Goal: Task Accomplishment & Management: Manage account settings

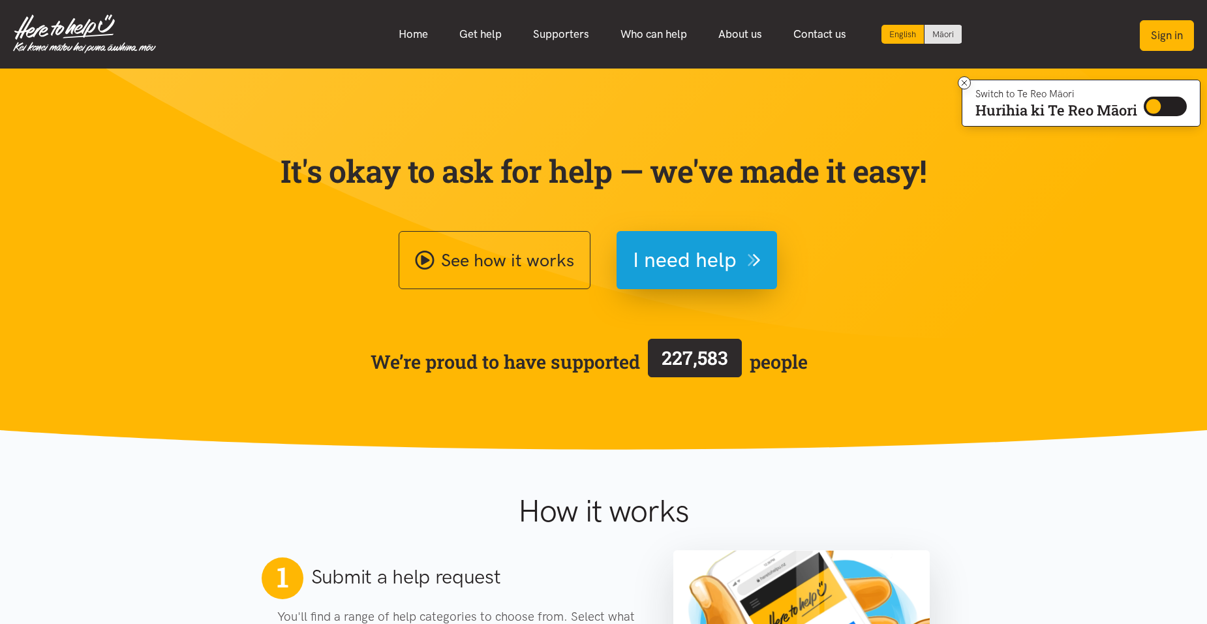
click at [1172, 38] on button "Sign in" at bounding box center [1166, 35] width 54 height 31
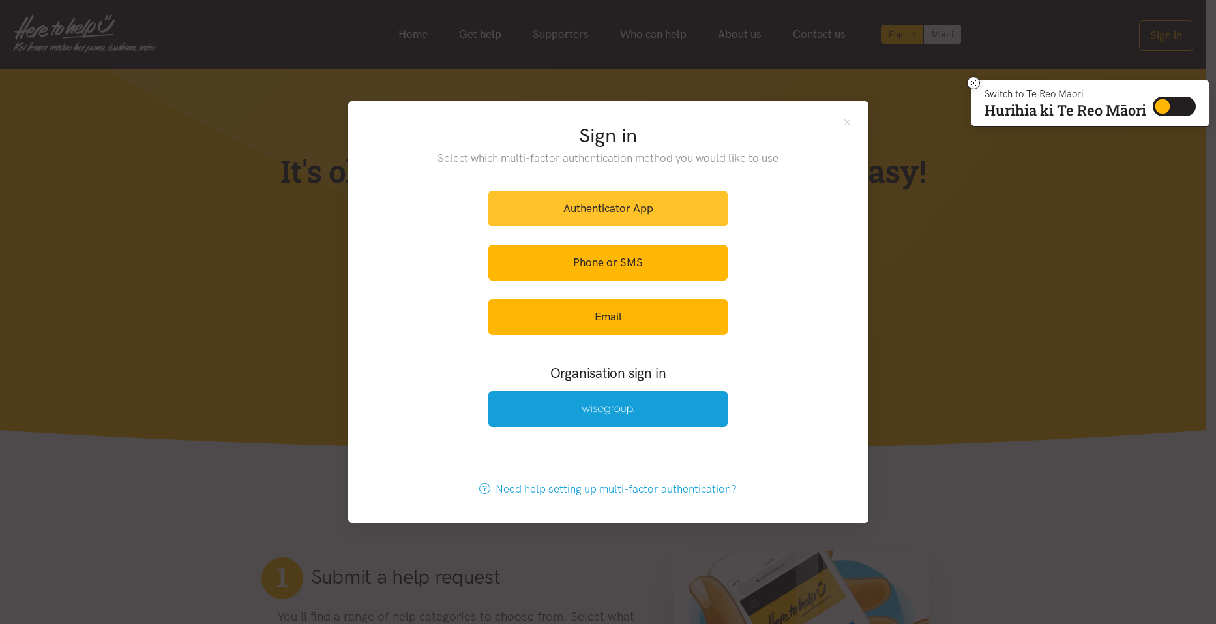
click at [564, 209] on link "Authenticator App" at bounding box center [608, 208] width 239 height 36
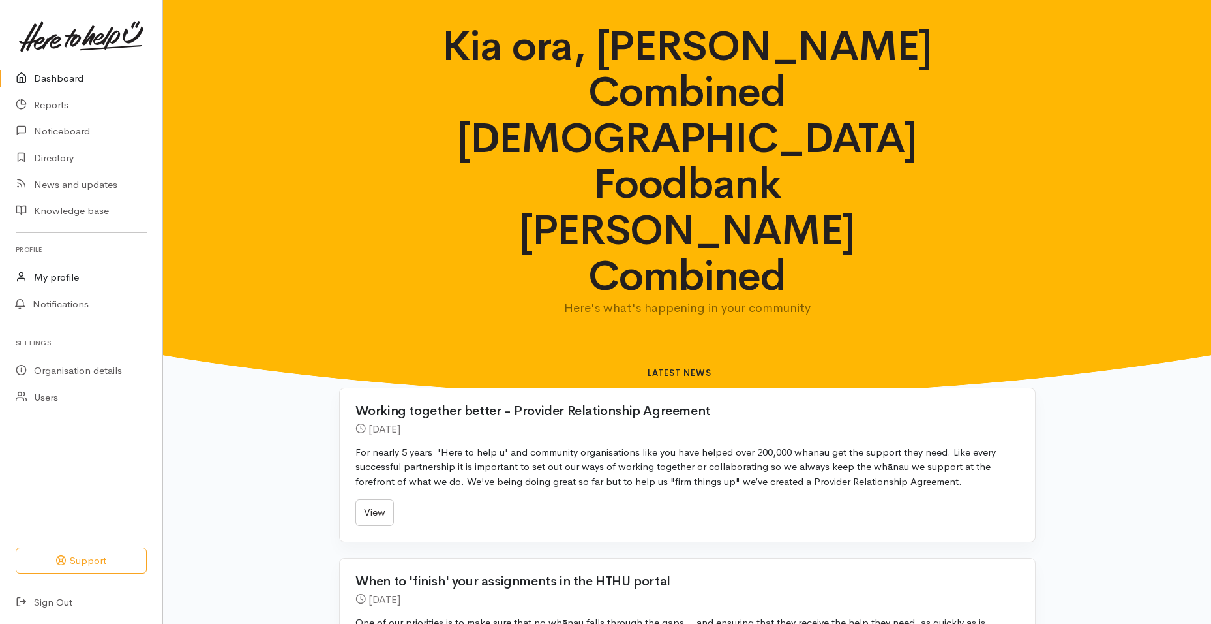
click at [48, 279] on link "My profile" at bounding box center [81, 277] width 162 height 27
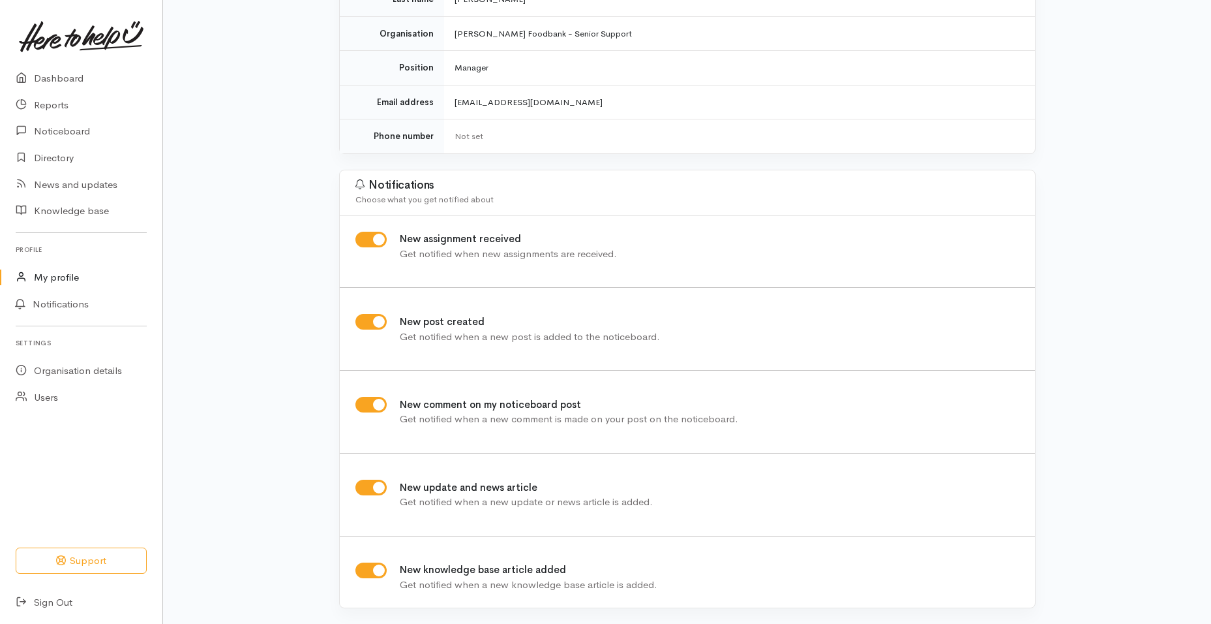
scroll to position [187, 0]
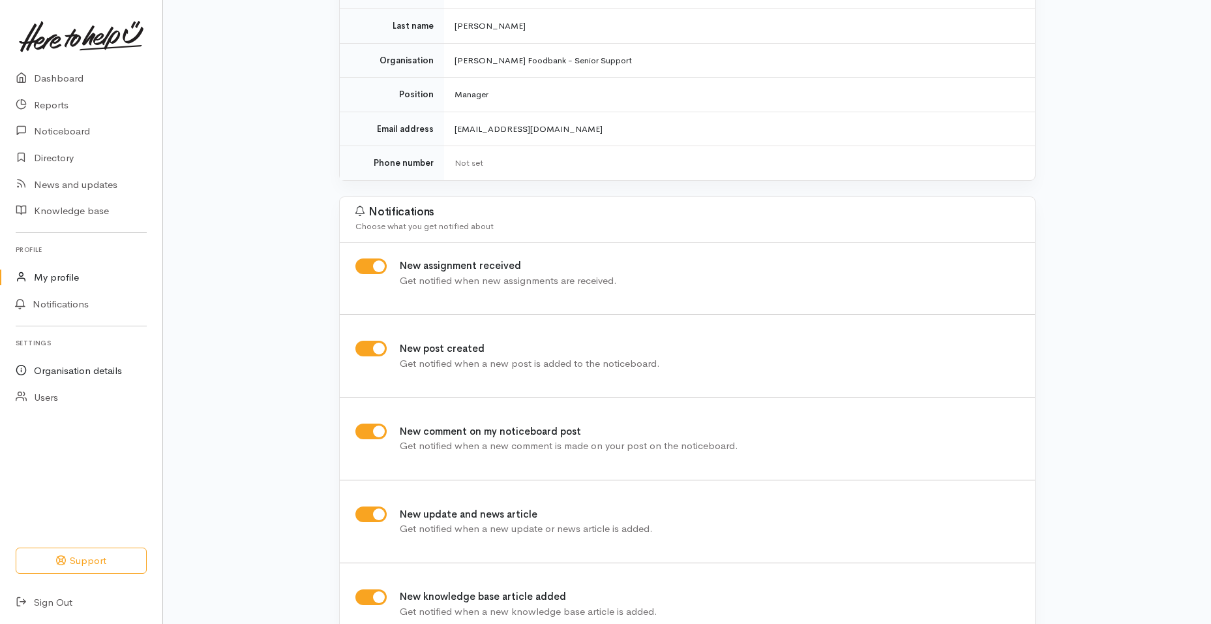
click at [80, 373] on link "Organisation details" at bounding box center [81, 370] width 162 height 27
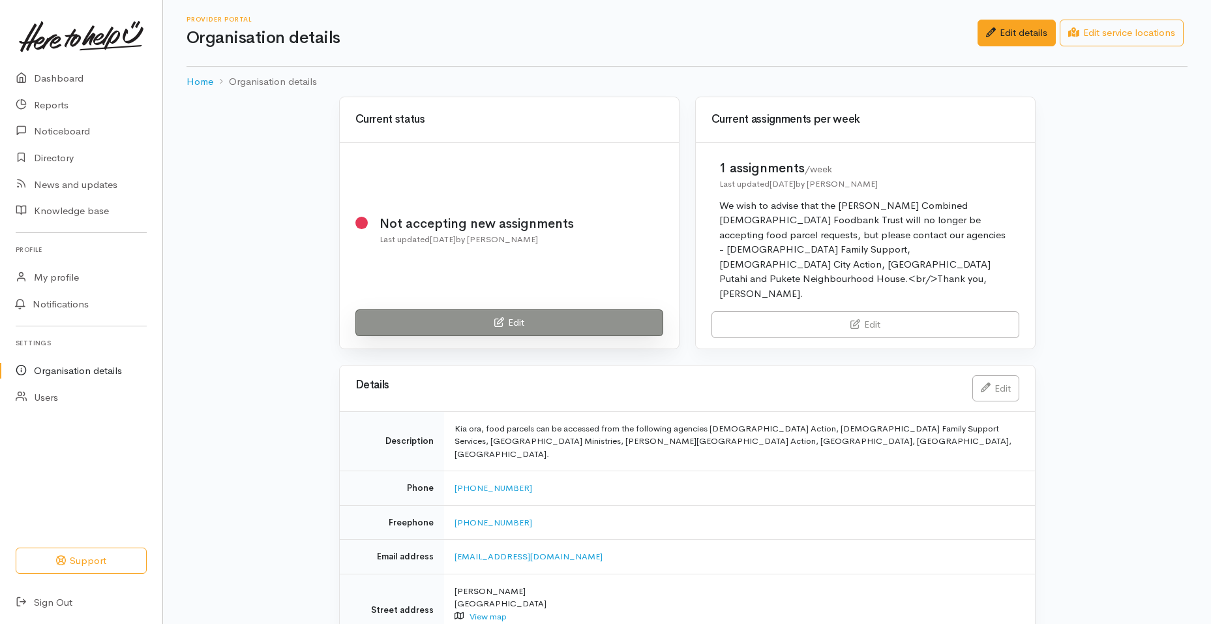
click at [494, 317] on icon at bounding box center [499, 322] width 10 height 10
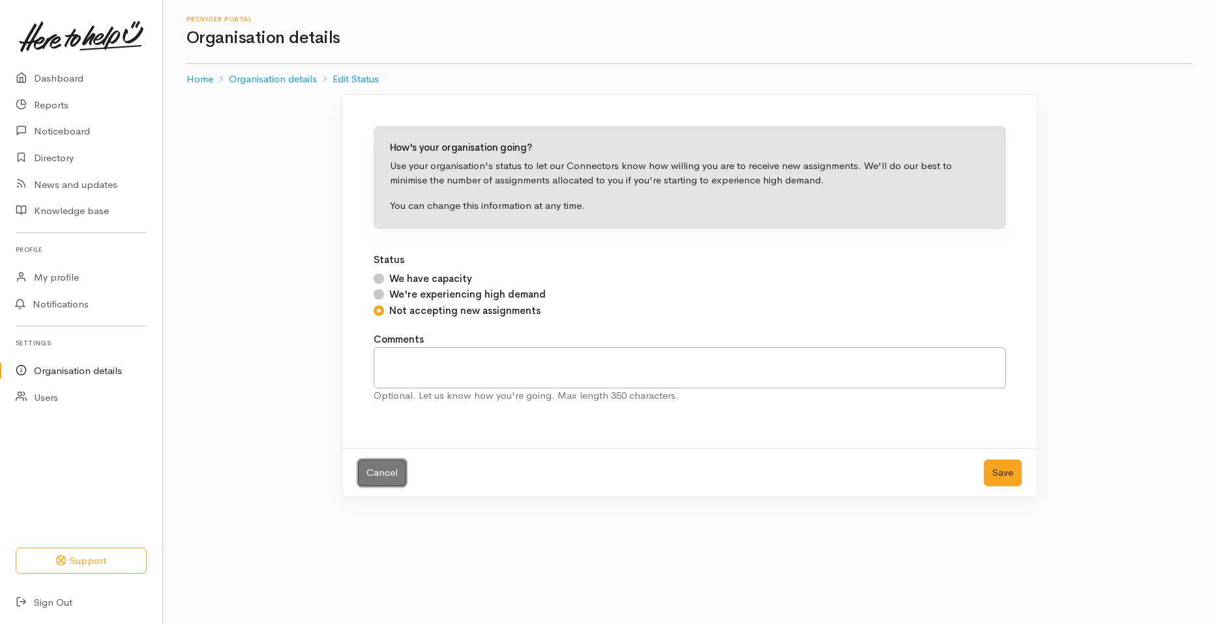
click at [396, 476] on link "Cancel" at bounding box center [382, 472] width 48 height 27
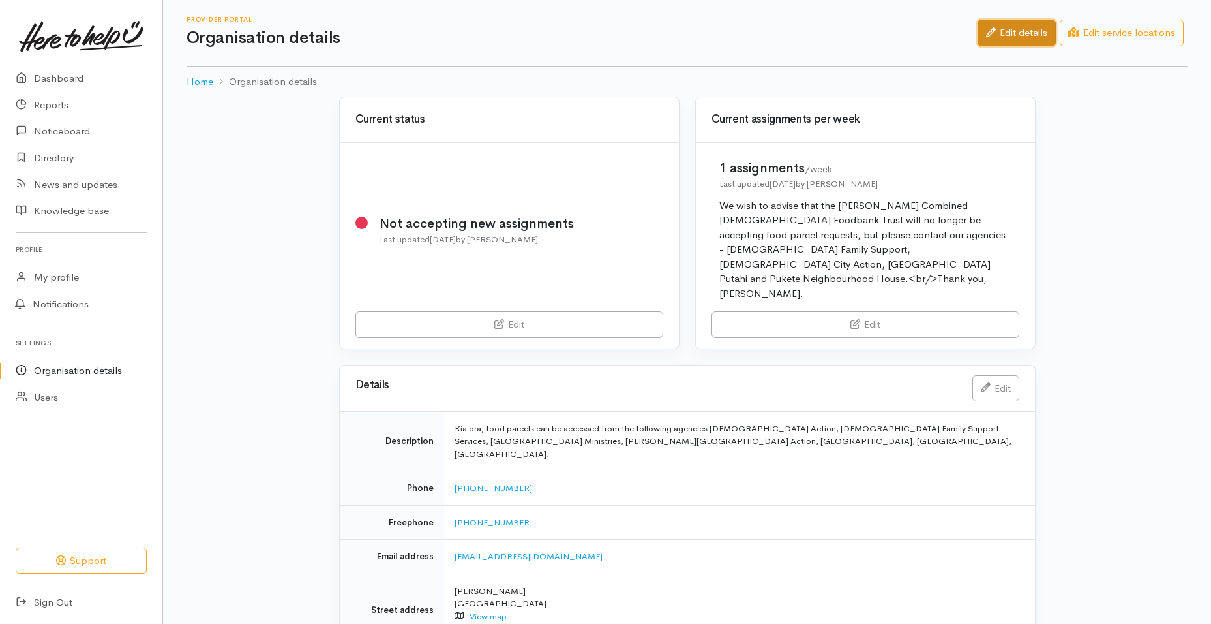
click at [1004, 38] on link "Edit details" at bounding box center [1017, 33] width 78 height 27
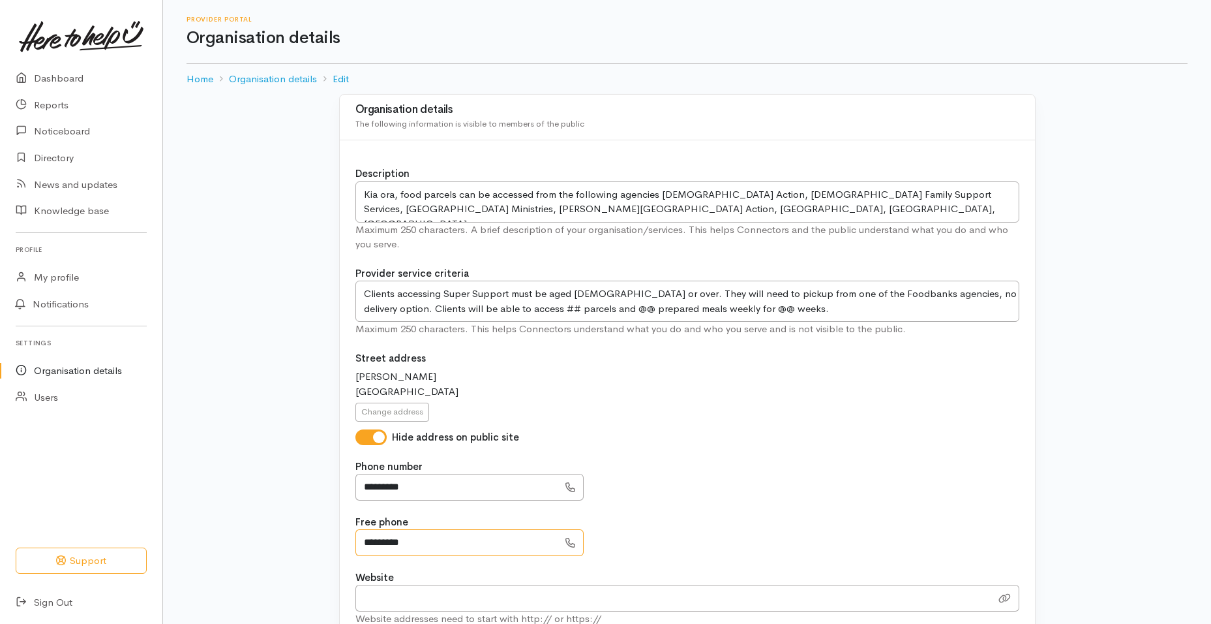
click at [437, 543] on input "*********" at bounding box center [456, 542] width 203 height 27
drag, startPoint x: 436, startPoint y: 543, endPoint x: 340, endPoint y: 536, distance: 96.1
click at [340, 536] on div "Description Kia ora, food parcels can be accessed from the following agencies A…" at bounding box center [687, 475] width 695 height 670
type input "**********"
click at [688, 542] on div "**********" at bounding box center [687, 535] width 664 height 41
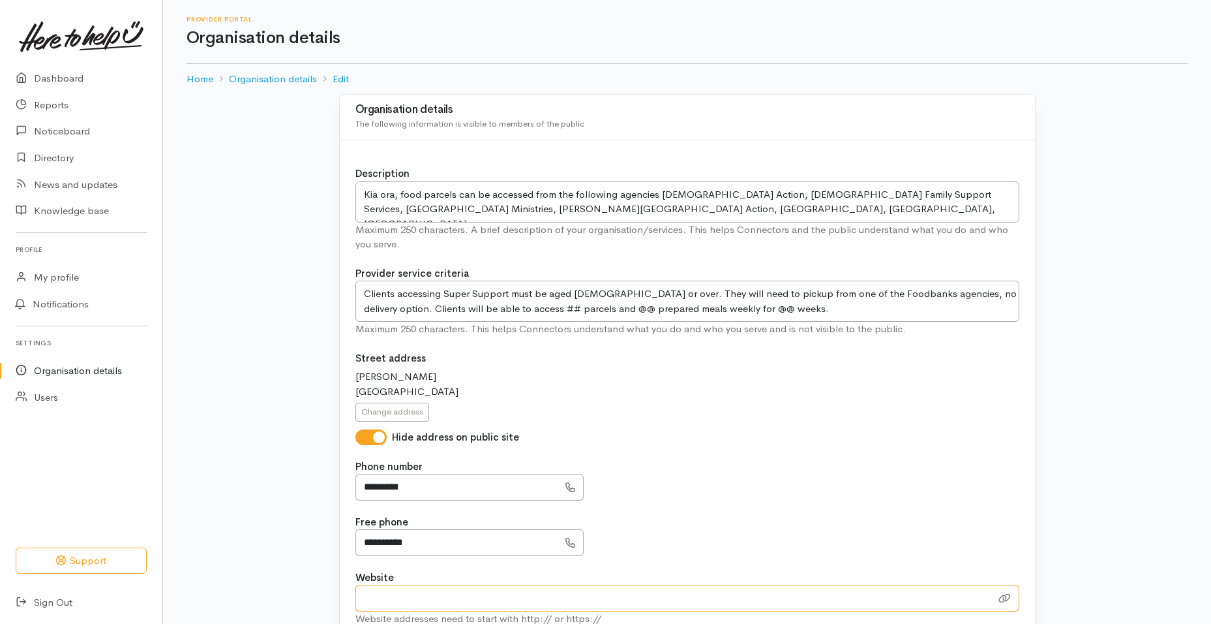
click at [417, 588] on input "Website" at bounding box center [673, 597] width 636 height 27
click at [363, 594] on input "www.hamiltonfoodbank.org.nz" at bounding box center [673, 597] width 636 height 27
drag, startPoint x: 380, startPoint y: 599, endPoint x: 384, endPoint y: 592, distance: 7.3
click at [380, 599] on input "http//www.hamiltonfoodbank.org.nz" at bounding box center [673, 597] width 636 height 27
type input "https://www.hamiltonfoodbank.org.nz"
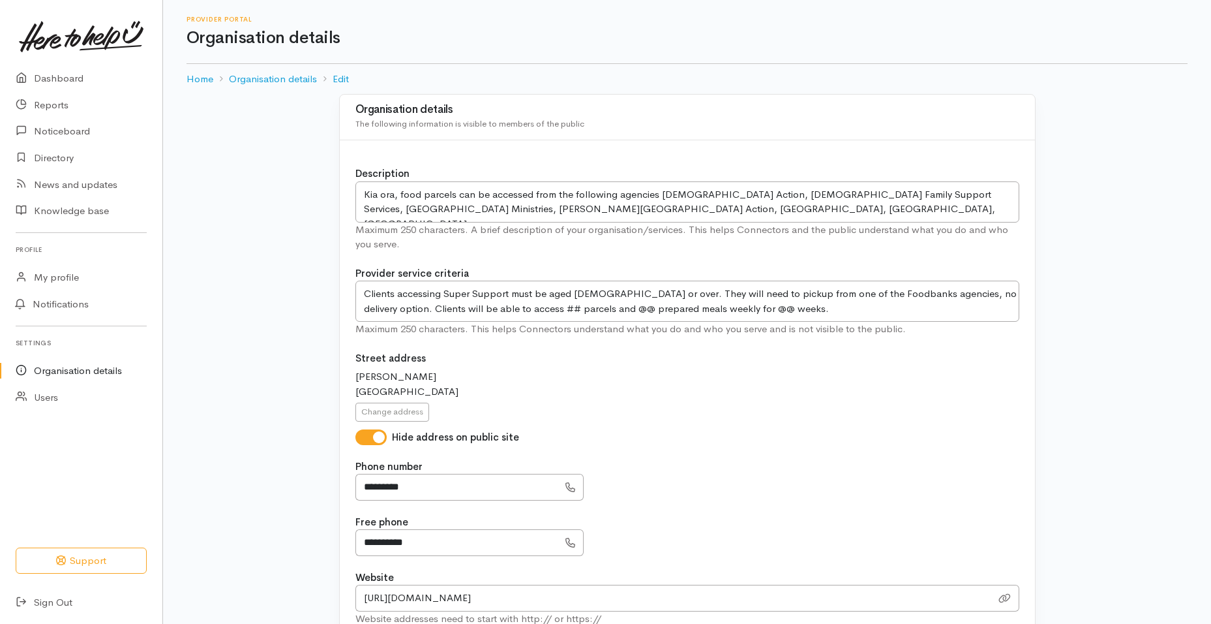
click at [774, 545] on div "**********" at bounding box center [687, 535] width 664 height 41
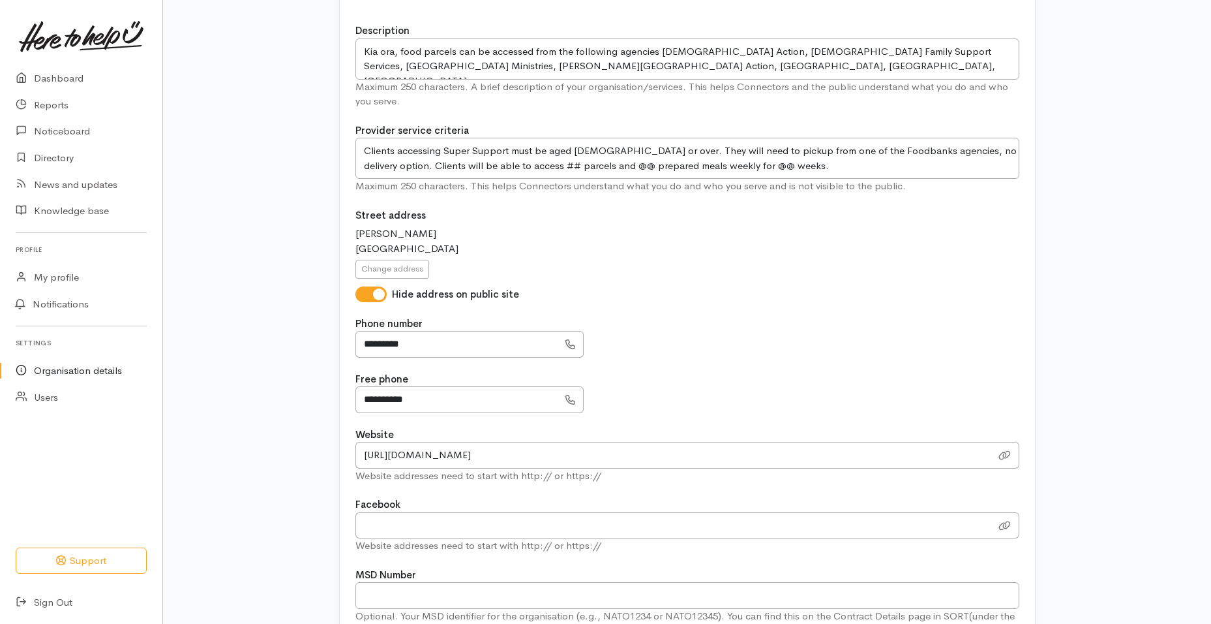
scroll to position [265, 0]
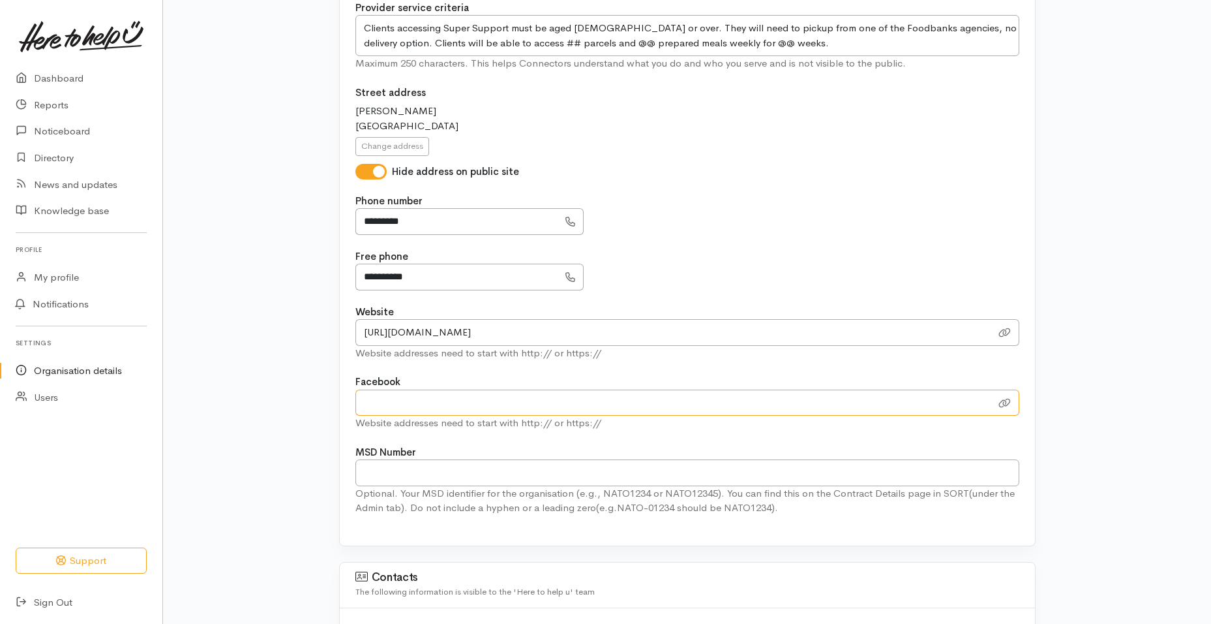
click at [450, 399] on input "url" at bounding box center [673, 402] width 636 height 27
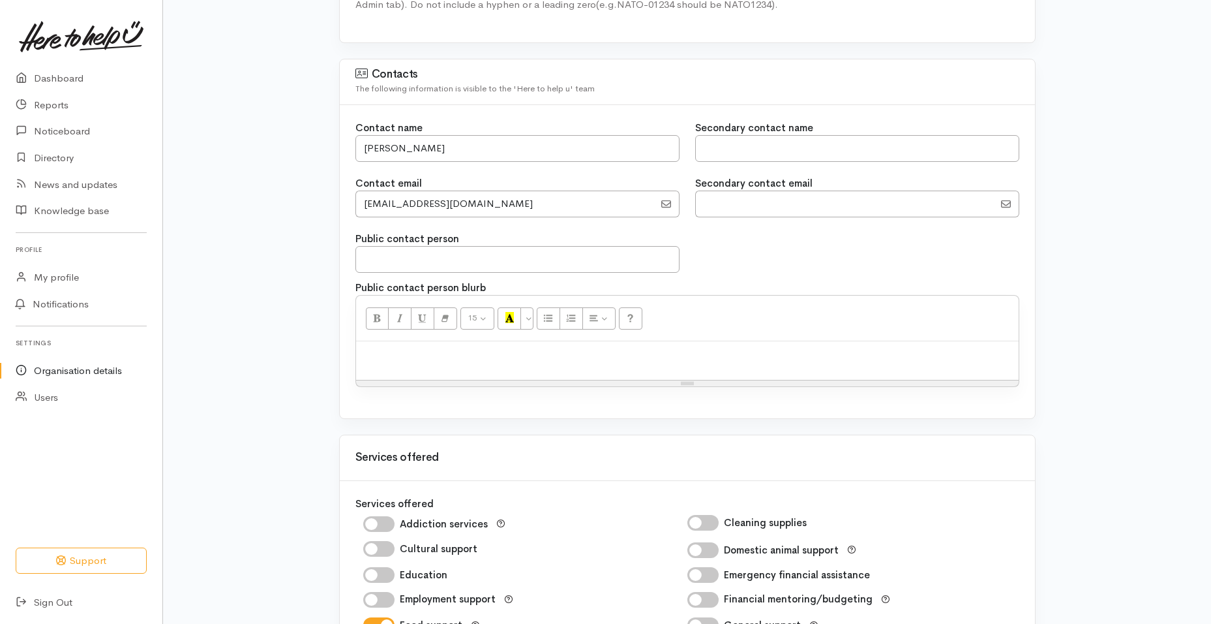
scroll to position [779, 0]
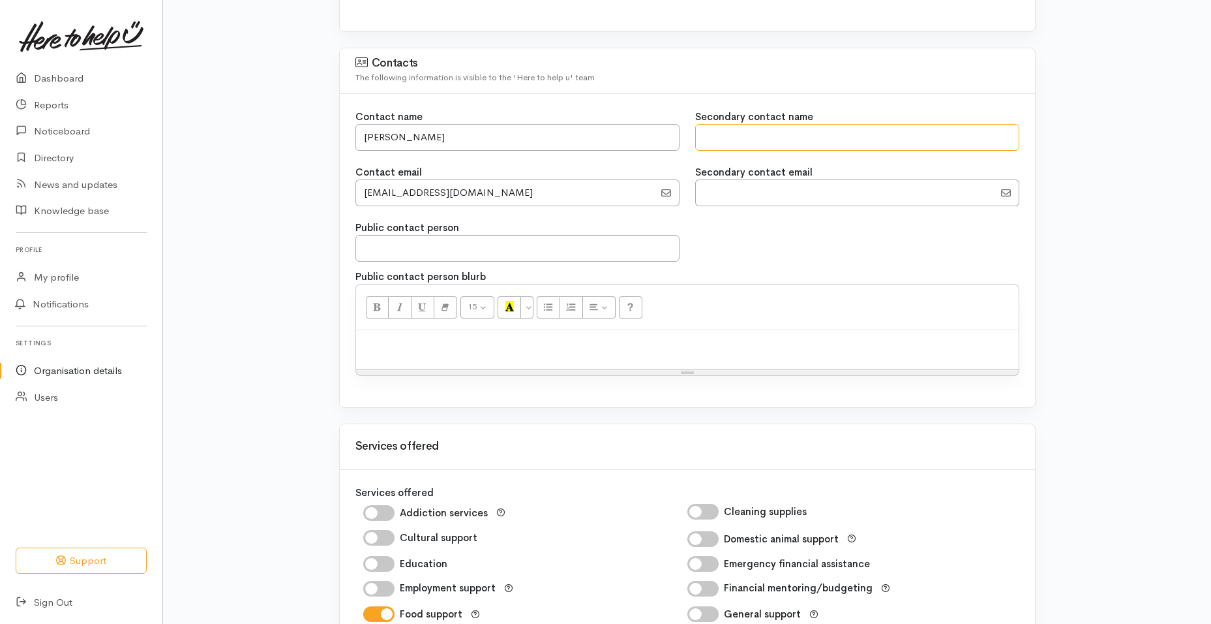
click at [728, 140] on input "text" at bounding box center [857, 137] width 324 height 27
type input "Gayle Raleigh"
click at [758, 191] on input "EmailAddress" at bounding box center [844, 192] width 299 height 27
type input "office@hccfb.org.nz"
click at [1160, 348] on div "Organisation details The following information is visible to members of the pub…" at bounding box center [687, 335] width 1048 height 2041
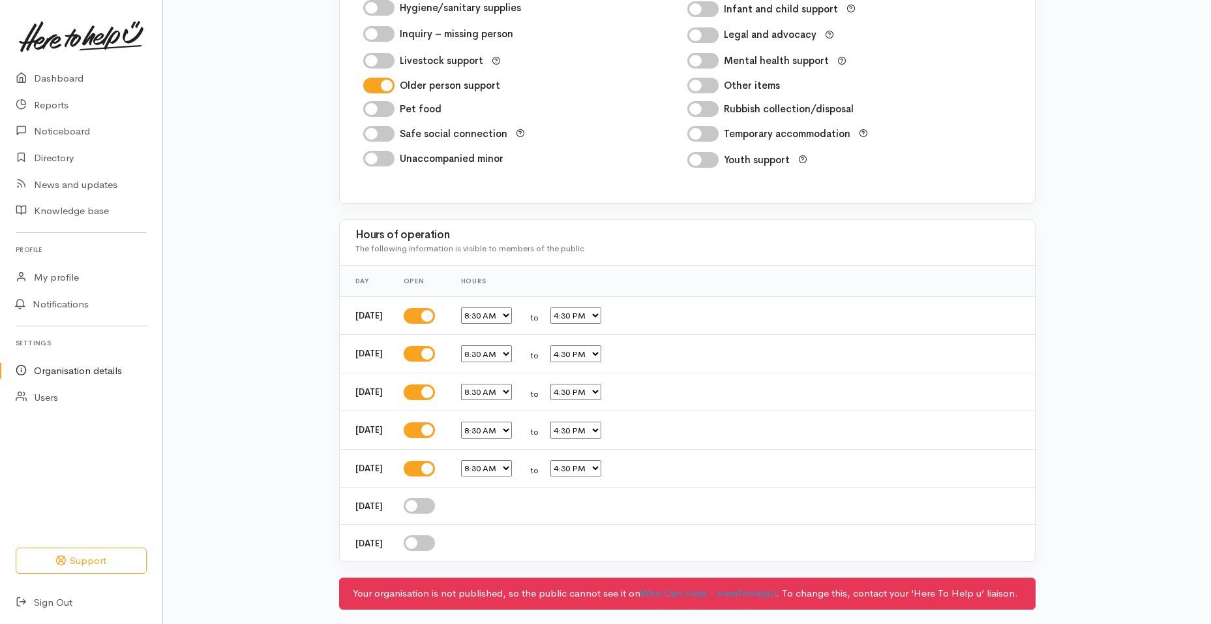
scroll to position [1438, 0]
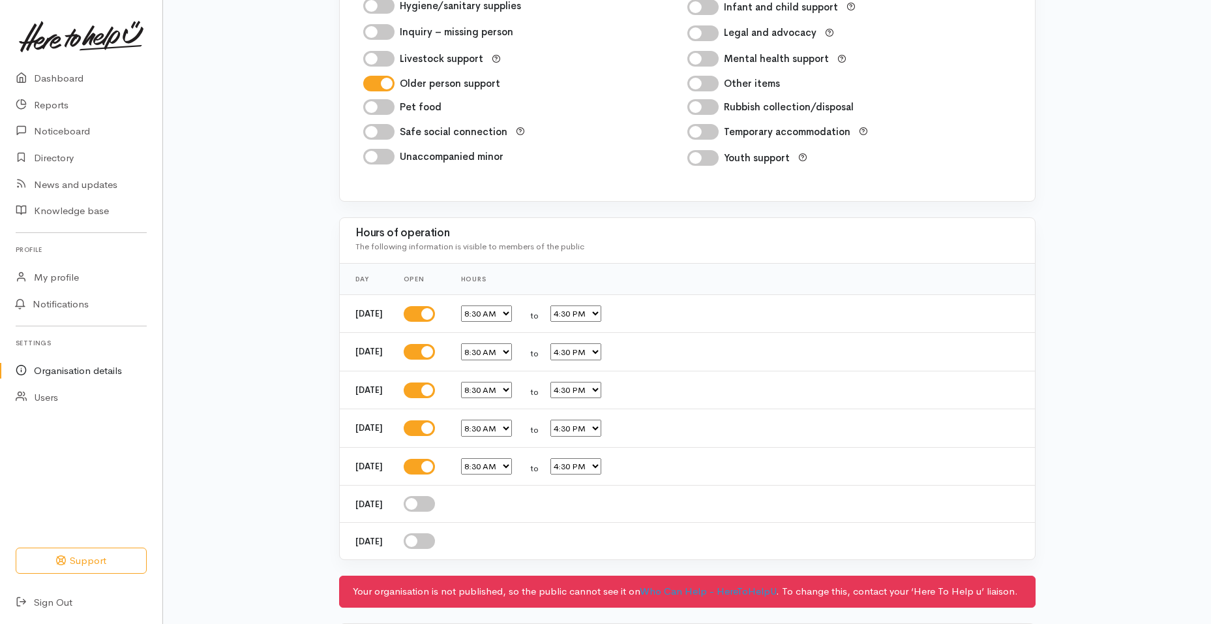
click at [601, 312] on select "12:00 AM 12:15 AM 12:30 AM 12:45 AM 1:00 AM 1:15 AM 1:30 AM 1:45 AM 2:00 AM 2:1…" at bounding box center [575, 313] width 51 height 17
select select "12:00"
click at [569, 305] on select "12:00 AM 12:15 AM 12:30 AM 12:45 AM 1:00 AM 1:15 AM 1:30 AM 1:45 AM 2:00 AM 2:1…" at bounding box center [575, 313] width 51 height 17
click at [601, 353] on select "12:00 AM 12:15 AM 12:30 AM 12:45 AM 1:00 AM 1:15 AM 1:30 AM 1:45 AM 2:00 AM 2:1…" at bounding box center [575, 351] width 51 height 17
select select "14:30"
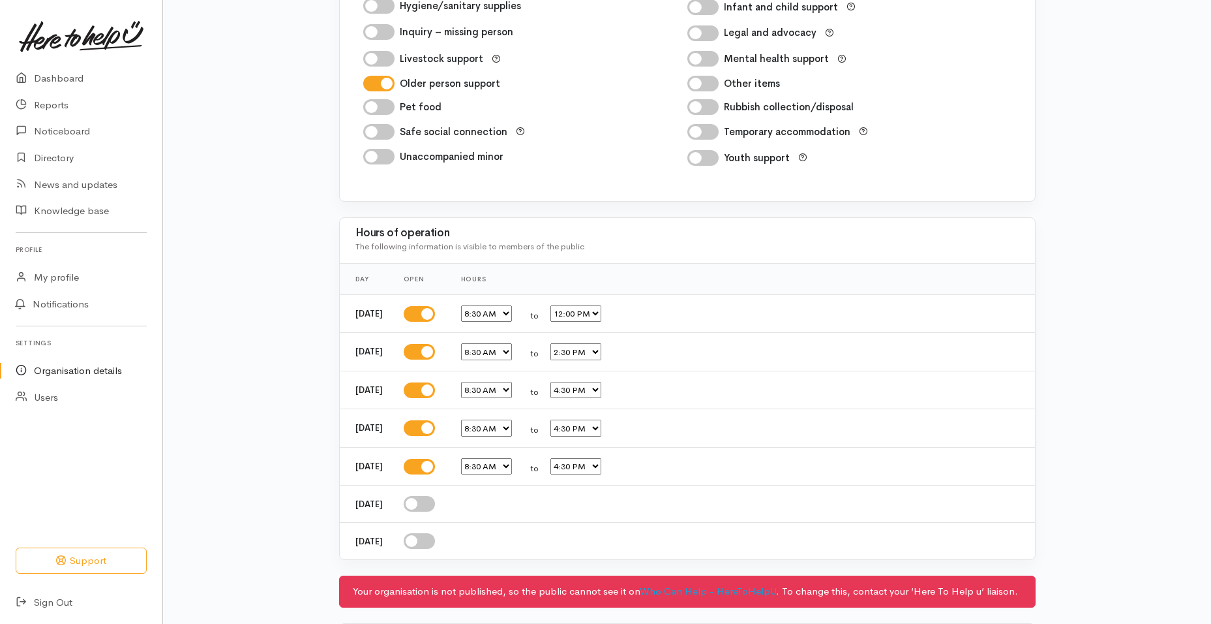
click at [569, 343] on select "12:00 AM 12:15 AM 12:30 AM 12:45 AM 1:00 AM 1:15 AM 1:30 AM 1:45 AM 2:00 AM 2:1…" at bounding box center [575, 351] width 51 height 17
click at [601, 389] on select "12:00 AM 12:15 AM 12:30 AM 12:45 AM 1:00 AM 1:15 AM 1:30 AM 1:45 AM 2:00 AM 2:1…" at bounding box center [575, 390] width 51 height 17
select select "14:30"
click at [569, 382] on select "12:00 AM 12:15 AM 12:30 AM 12:45 AM 1:00 AM 1:15 AM 1:30 AM 1:45 AM 2:00 AM 2:1…" at bounding box center [575, 390] width 51 height 17
click at [601, 429] on select "12:00 AM 12:15 AM 12:30 AM 12:45 AM 1:00 AM 1:15 AM 1:30 AM 1:45 AM 2:00 AM 2:1…" at bounding box center [575, 427] width 51 height 17
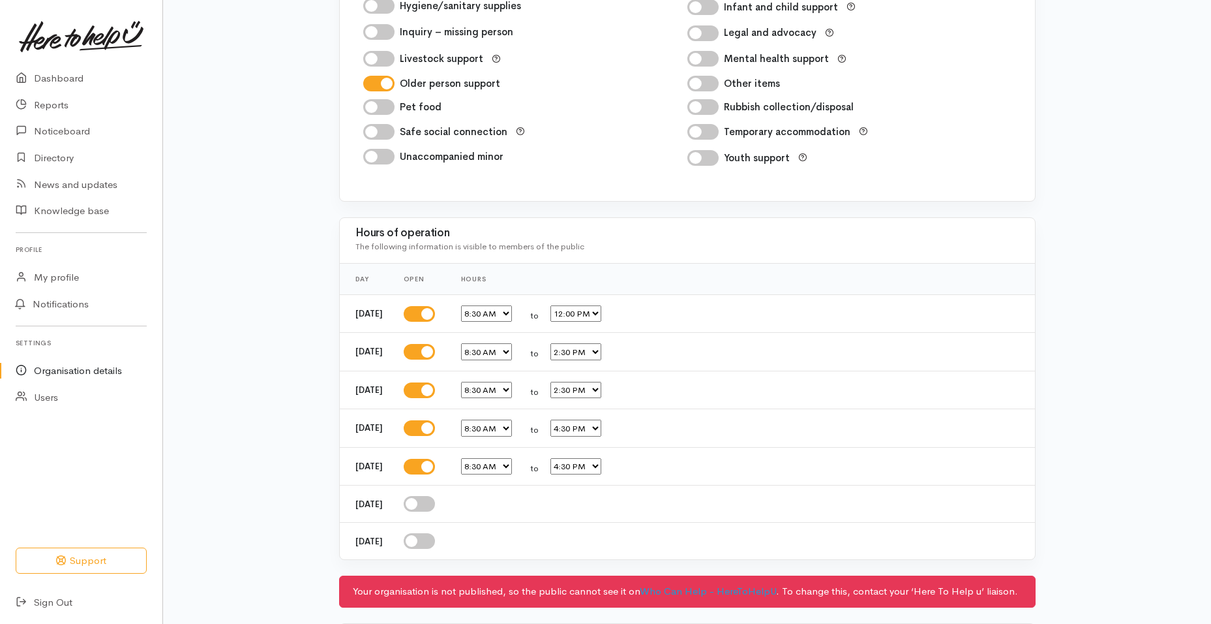
select select "14:30"
click at [569, 419] on select "12:00 AM 12:15 AM 12:30 AM 12:45 AM 1:00 AM 1:15 AM 1:30 AM 1:45 AM 2:00 AM 2:1…" at bounding box center [575, 427] width 51 height 17
click at [601, 468] on select "12:00 AM 12:15 AM 12:30 AM 12:45 AM 1:00 AM 1:15 AM 1:30 AM 1:45 AM 2:00 AM 2:1…" at bounding box center [575, 466] width 51 height 17
select select "14:30"
click at [569, 458] on select "12:00 AM 12:15 AM 12:30 AM 12:45 AM 1:00 AM 1:15 AM 1:30 AM 1:45 AM 2:00 AM 2:1…" at bounding box center [575, 466] width 51 height 17
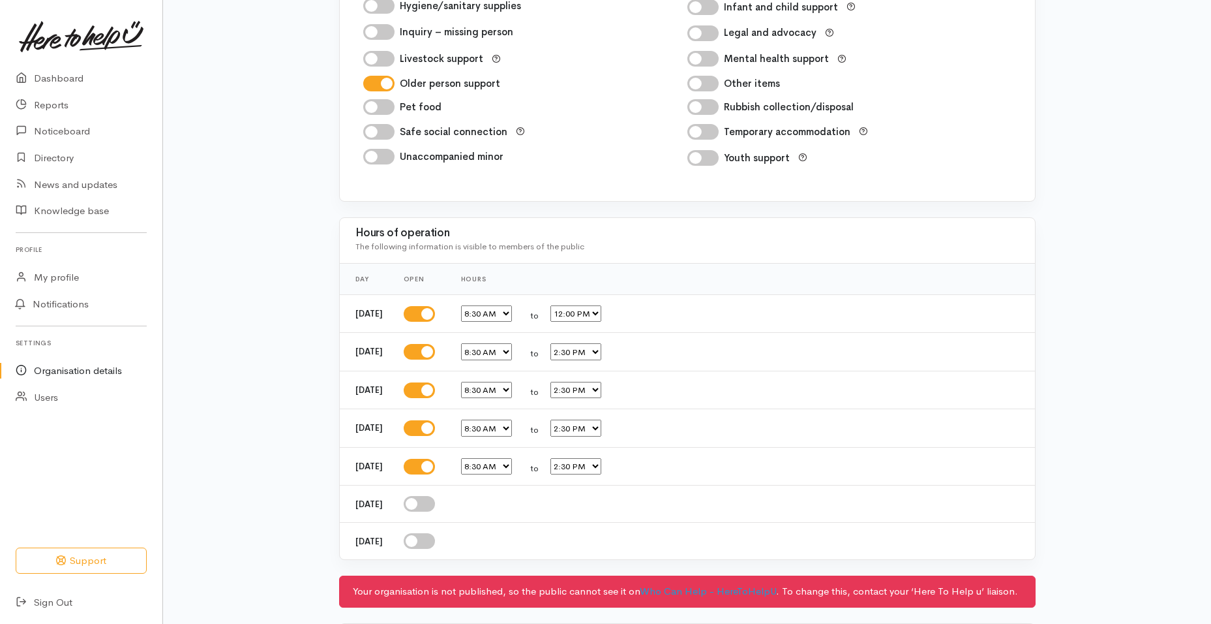
click at [732, 421] on div "12:00 AM 12:15 AM 12:30 AM 12:45 AM 1:00 AM 1:15 AM 1:30 AM 1:45 AM 2:00 AM 2:1…" at bounding box center [740, 427] width 558 height 17
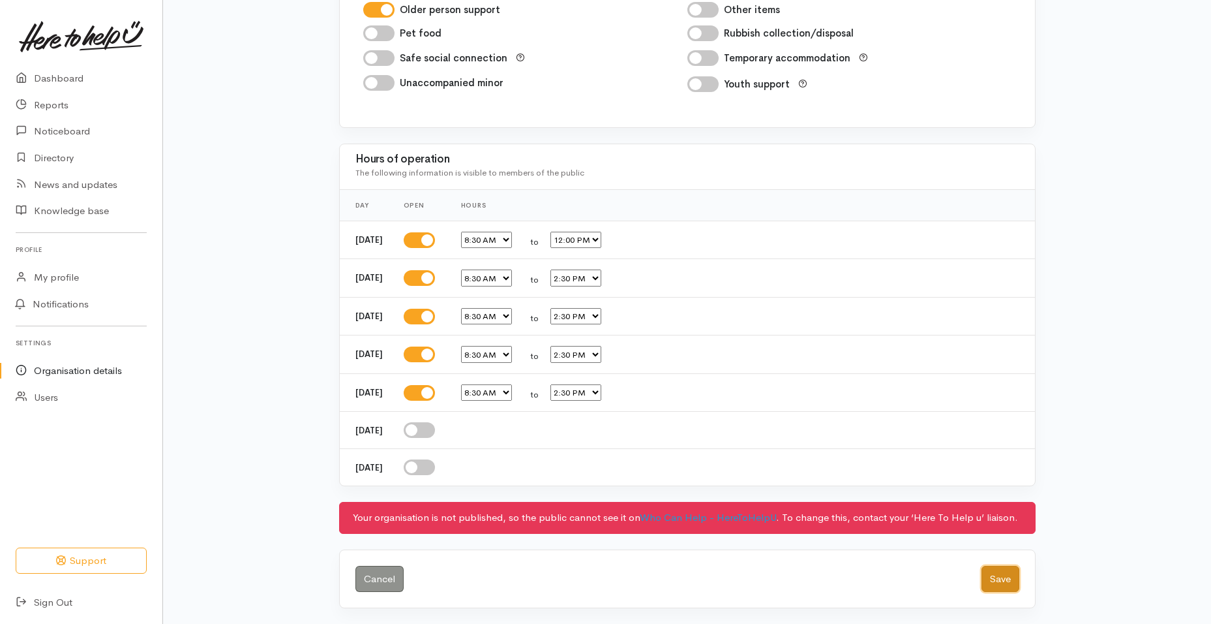
click at [991, 583] on button "Save" at bounding box center [1001, 578] width 38 height 27
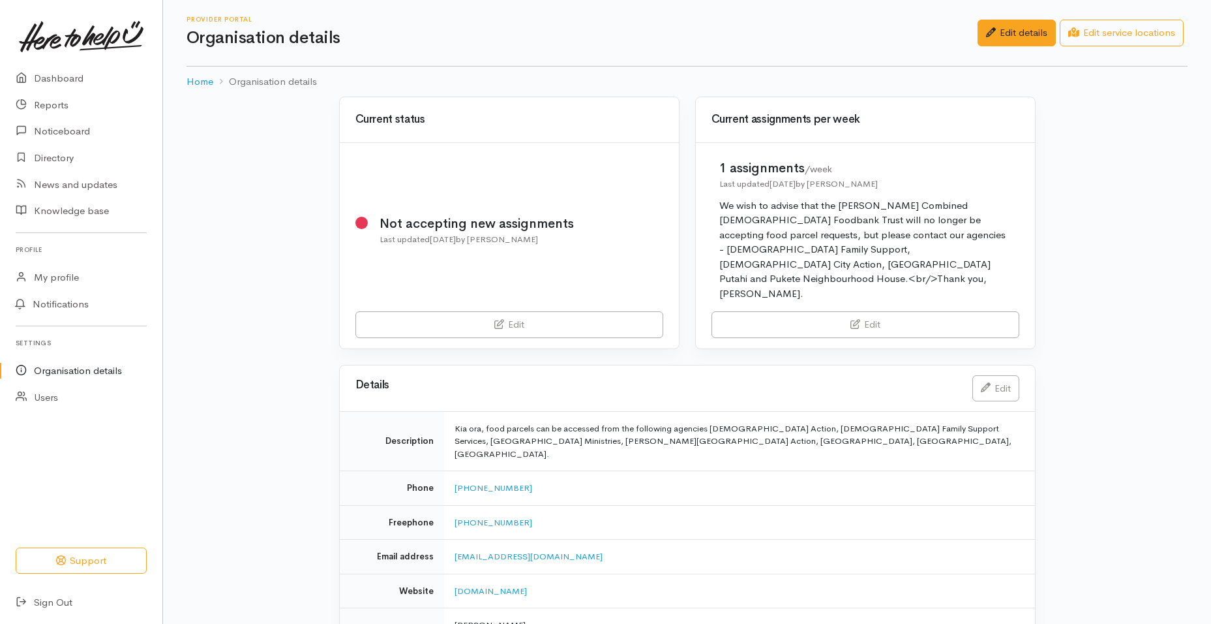
click at [552, 413] on td "Kia ora, food parcels can be accessed from the following agencies [DEMOGRAPHIC_…" at bounding box center [739, 441] width 591 height 60
click at [555, 411] on td "Kia ora, food parcels can be accessed from the following agencies [DEMOGRAPHIC_…" at bounding box center [739, 441] width 591 height 60
click at [1001, 373] on link "Edit" at bounding box center [995, 386] width 47 height 27
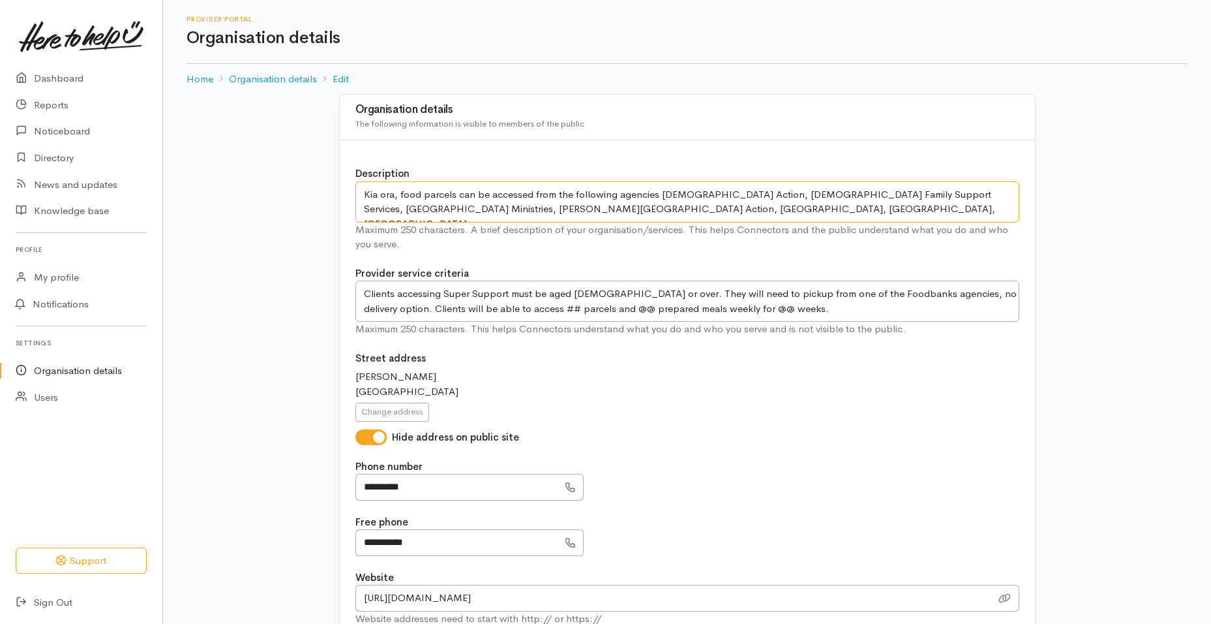
drag, startPoint x: 851, startPoint y: 209, endPoint x: 363, endPoint y: 179, distance: 488.7
click at [363, 179] on div "Description Kia ora, food parcels can be accessed from the following agencies […" at bounding box center [687, 208] width 664 height 85
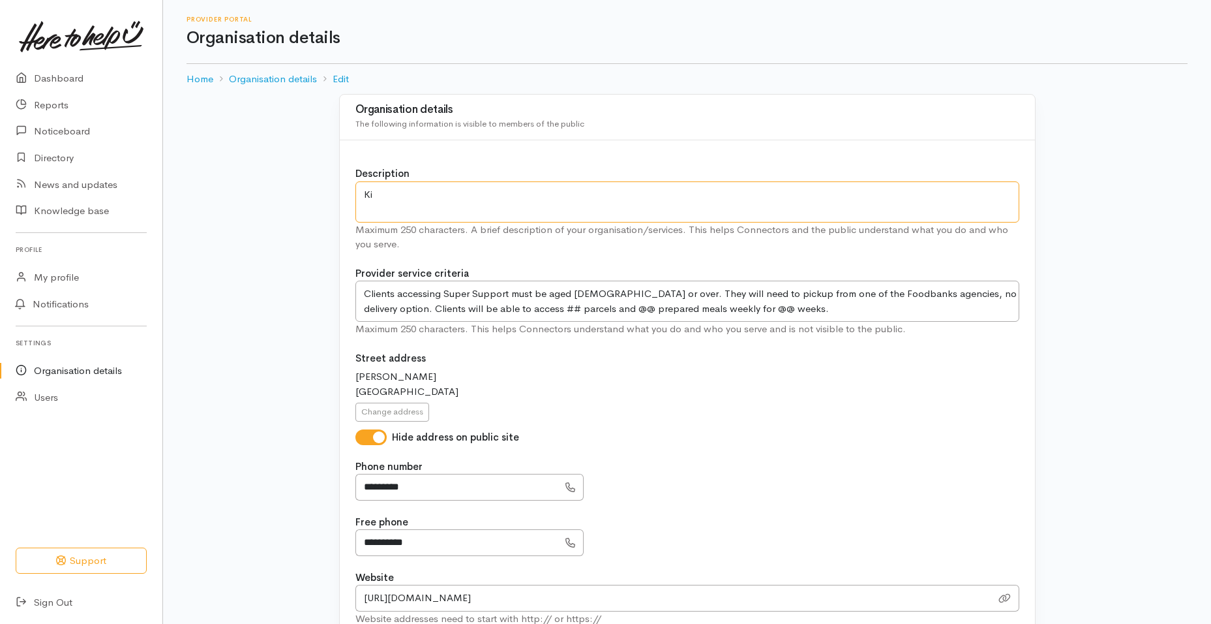
type textarea "K"
drag, startPoint x: 693, startPoint y: 200, endPoint x: 309, endPoint y: 184, distance: 384.5
drag, startPoint x: 755, startPoint y: 194, endPoint x: 623, endPoint y: 196, distance: 131.8
click at [623, 196] on textarea "Kia ora, food parcels can be accessed from the following agencies Anglican Acti…" at bounding box center [687, 201] width 664 height 41
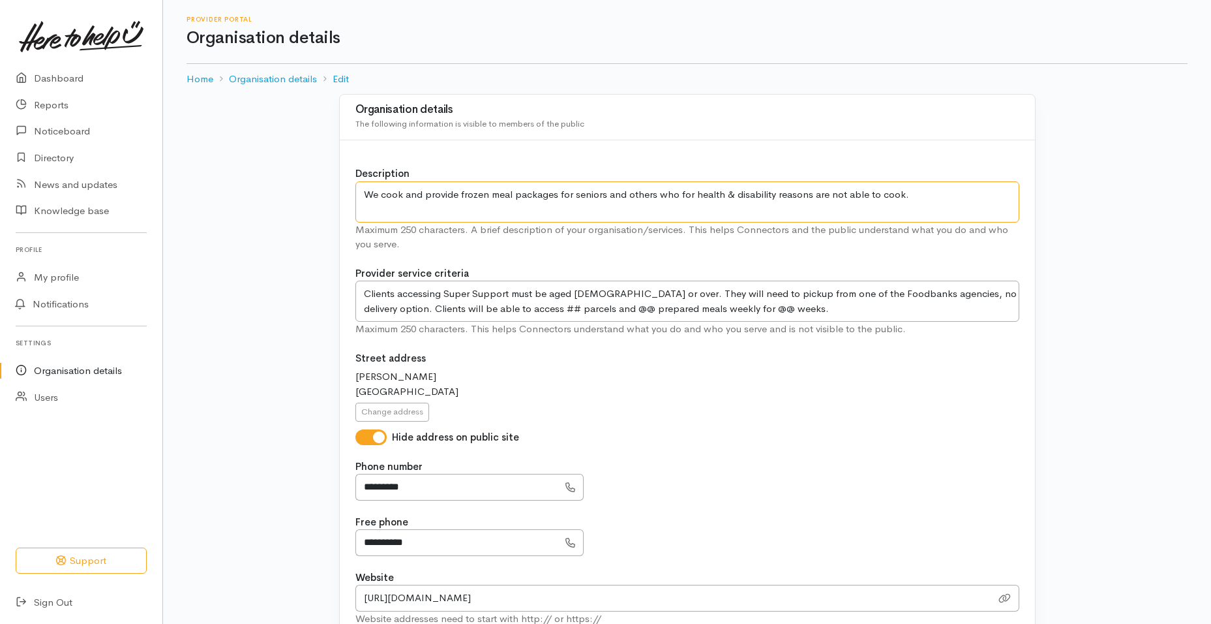
type textarea "We cook and provide frozen meal packages for seniors and others who for health …"
click at [617, 294] on textarea "Clients accessing Super Support must be aged 65 or over. They will need to pick…" at bounding box center [687, 300] width 664 height 41
click at [772, 291] on textarea "Clients accessing Super Support must be aged 65 or over. They will need to pick…" at bounding box center [687, 300] width 664 height 41
click at [684, 295] on textarea "Clients accessing Super Support must be aged 65 or over. They will need to pick…" at bounding box center [687, 300] width 664 height 41
type textarea "Clients accessing Super Support must be aged 65 or over, and 55 or over . Picku…"
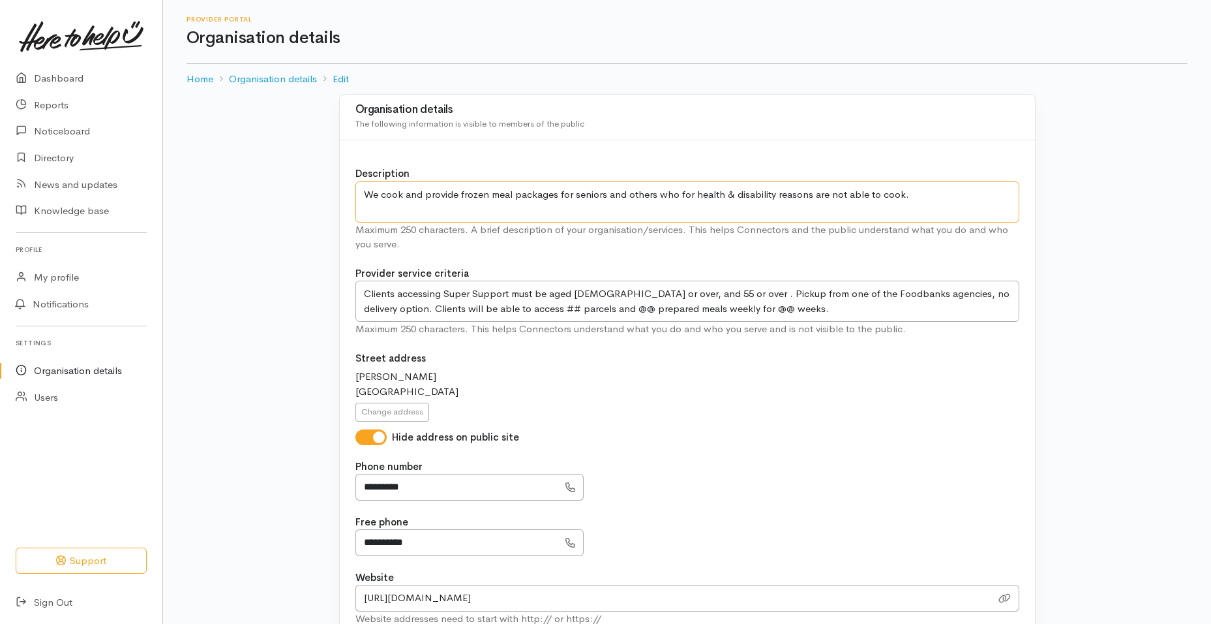
click at [922, 195] on textarea "Kia ora, food parcels can be accessed from the following agencies Anglican Acti…" at bounding box center [687, 201] width 664 height 41
type textarea "We cook and provide frozen meal packages for seniors and others who for health …"
drag, startPoint x: 475, startPoint y: 309, endPoint x: 462, endPoint y: 309, distance: 13.0
click at [462, 309] on textarea "Clients accessing Super Support must be aged 65 or over. They will need to pick…" at bounding box center [687, 300] width 664 height 41
click at [541, 309] on textarea "Clients accessing Super Support must be aged 65 or over. They will need to pick…" at bounding box center [687, 300] width 664 height 41
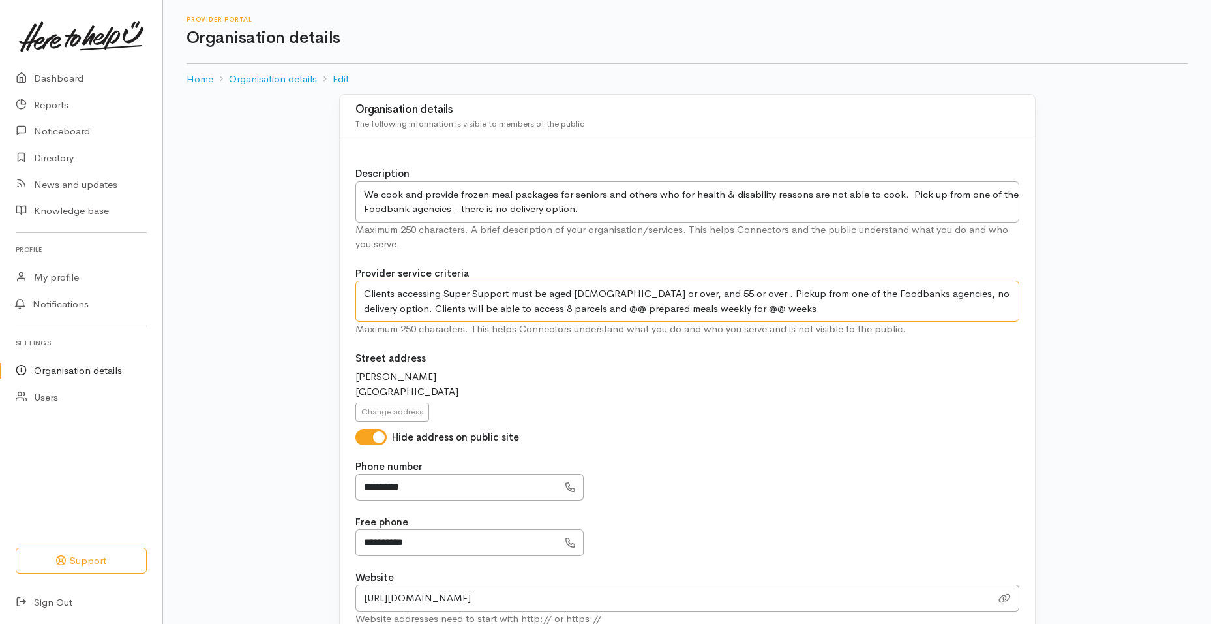
click at [549, 309] on textarea "Clients accessing Super Support must be aged 65 or over. They will need to pick…" at bounding box center [687, 300] width 664 height 41
drag, startPoint x: 545, startPoint y: 307, endPoint x: 481, endPoint y: 312, distance: 64.1
click at [481, 312] on textarea "Clients accessing Super Support must be aged 65 or over. They will need to pick…" at bounding box center [687, 300] width 664 height 41
click at [628, 305] on textarea "Clients accessing Super Support must be aged 65 or over. They will need to pick…" at bounding box center [687, 300] width 664 height 41
click at [751, 307] on textarea "Clients accessing Super Support must be aged 65 or over. They will need to pick…" at bounding box center [687, 300] width 664 height 41
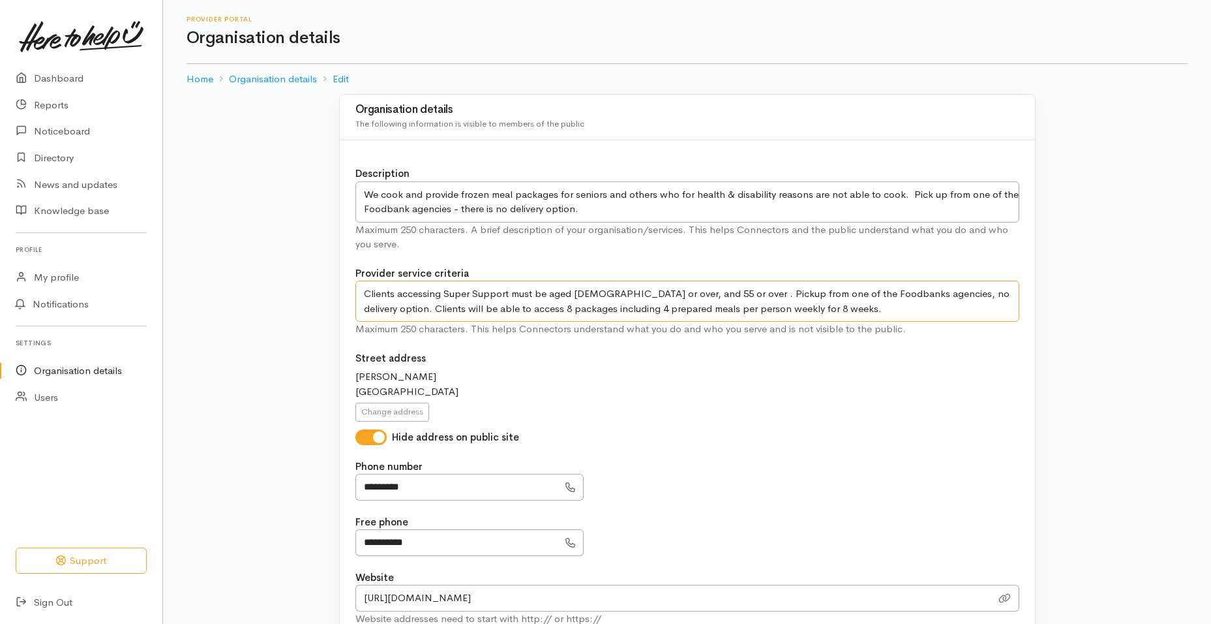
click at [774, 309] on textarea "Clients accessing Super Support must be aged 65 or over. They will need to pick…" at bounding box center [687, 300] width 664 height 41
drag, startPoint x: 972, startPoint y: 295, endPoint x: 691, endPoint y: 294, distance: 281.8
click at [691, 294] on textarea "Clients accessing Super Support must be aged 65 or over. They will need to pick…" at bounding box center [687, 300] width 664 height 41
click at [682, 292] on textarea "Clients accessing Super Support must be aged 65 or over. They will need to pick…" at bounding box center [687, 300] width 664 height 41
click at [622, 306] on textarea "Clients accessing Super Support must be aged 65 or over. They will need to pick…" at bounding box center [687, 300] width 664 height 41
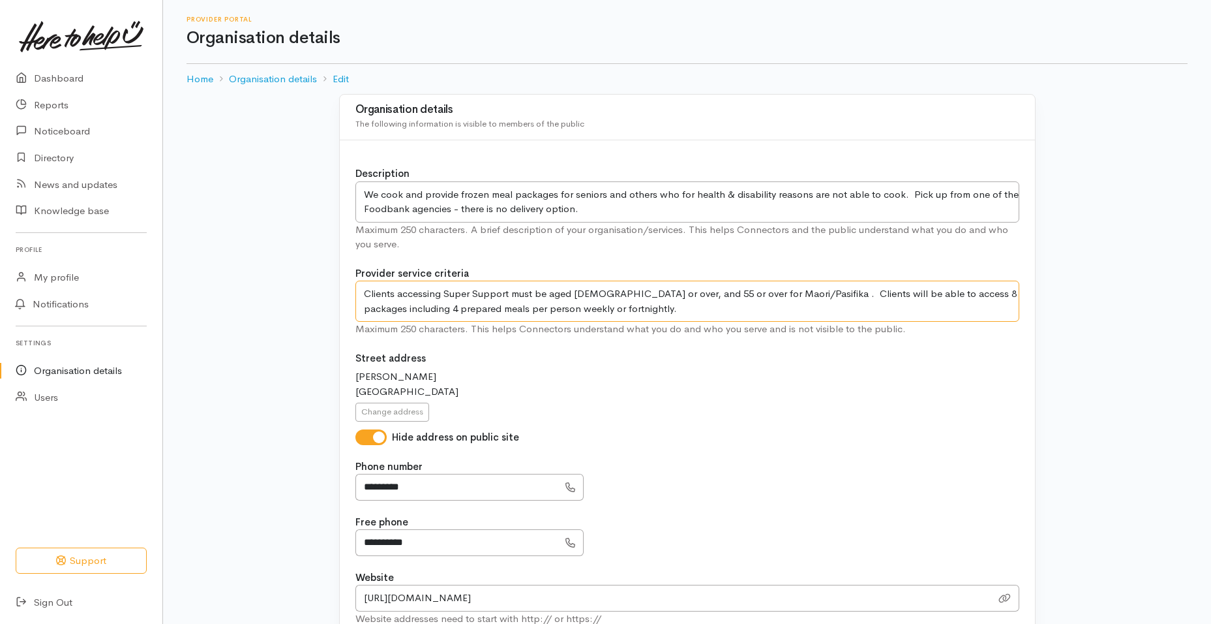
type textarea "Clients accessing Super Support must be aged 65 or over, and 55 or over for Mao…"
click at [646, 384] on div "Hamilton New Zealand" at bounding box center [687, 383] width 664 height 29
click at [535, 397] on div "Hamilton New Zealand" at bounding box center [687, 383] width 664 height 29
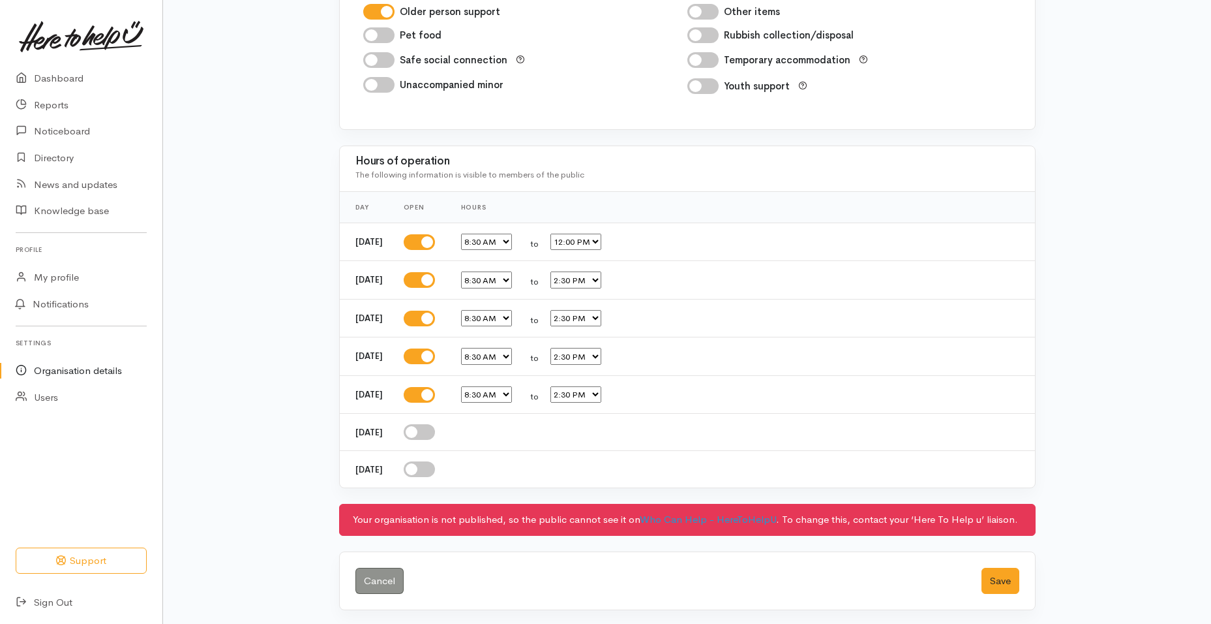
scroll to position [1512, 0]
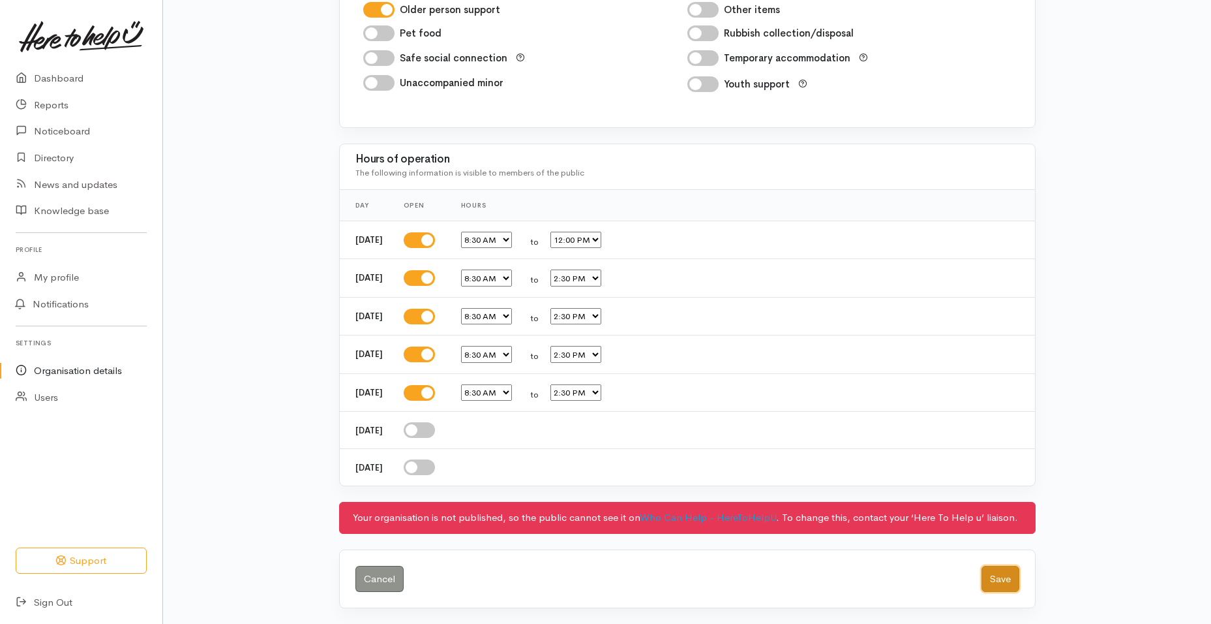
click at [1006, 582] on button "Save" at bounding box center [1001, 578] width 38 height 27
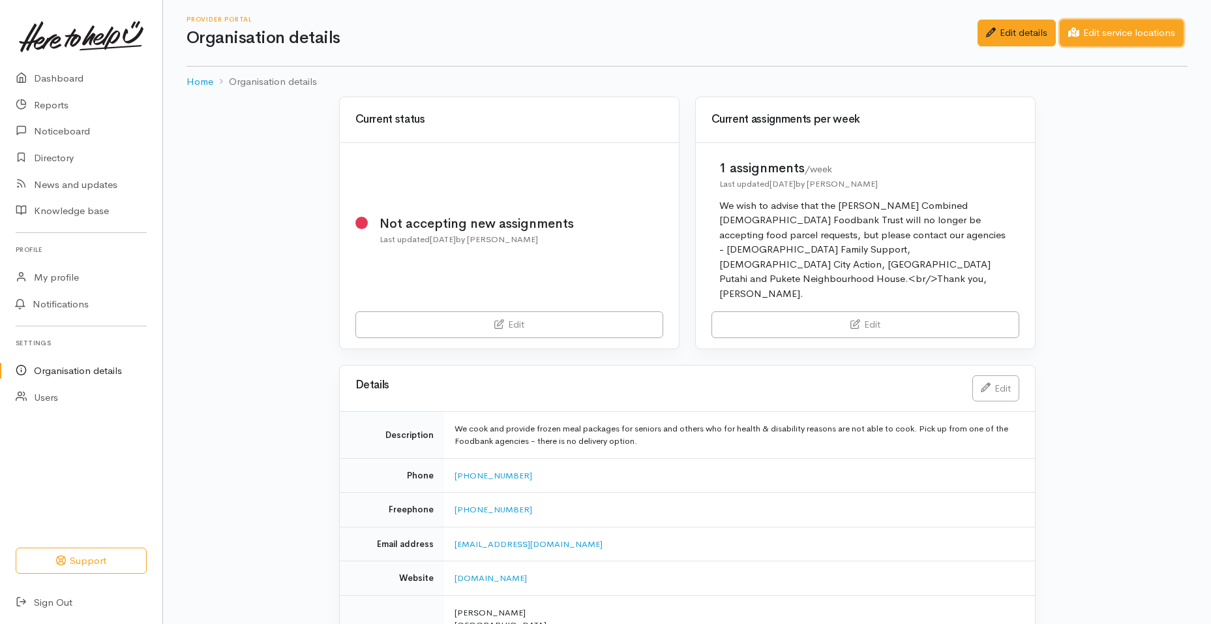
click at [1112, 38] on link "Edit service locations" at bounding box center [1122, 33] width 124 height 27
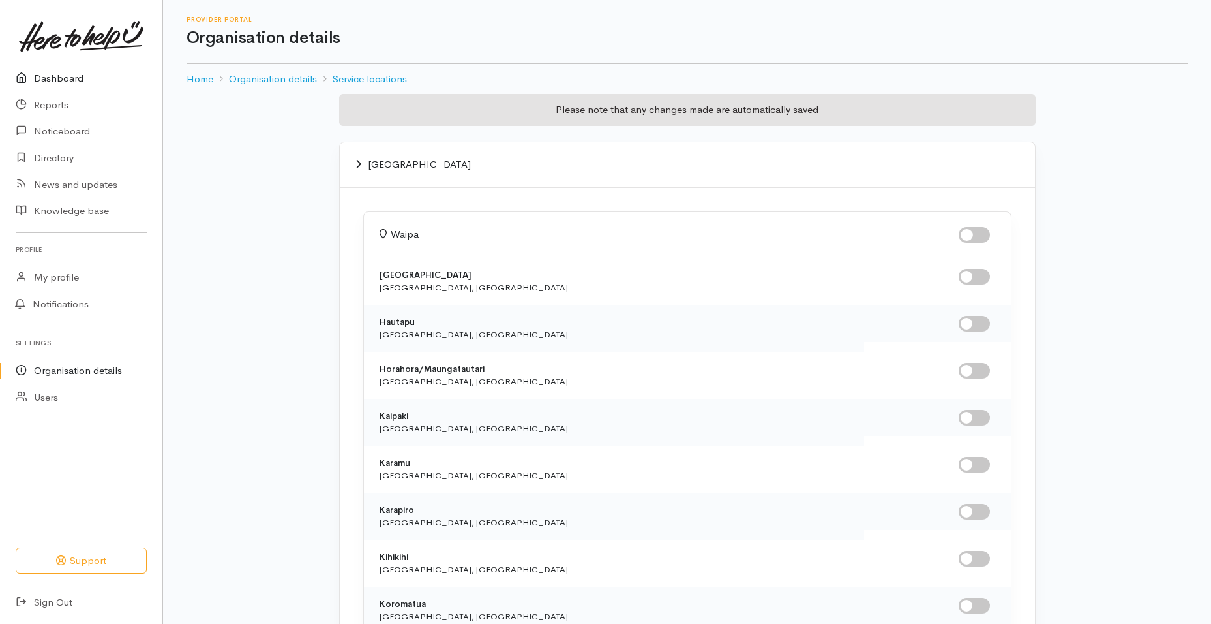
click at [69, 75] on link "Dashboard" at bounding box center [81, 78] width 162 height 27
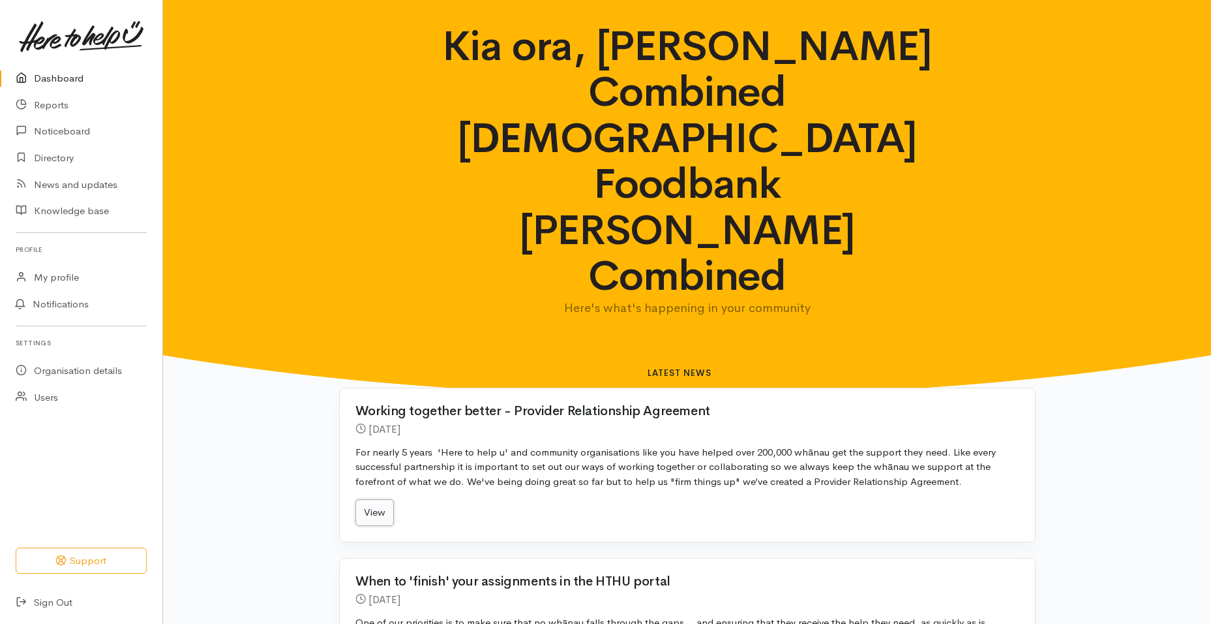
click at [385, 499] on link "View" at bounding box center [374, 512] width 38 height 27
